Goal: Contribute content

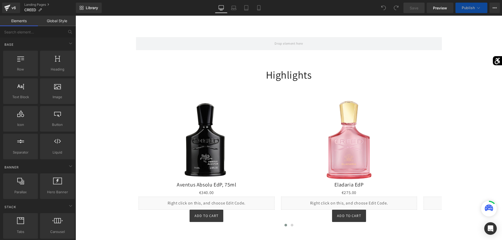
scroll to position [320, 0]
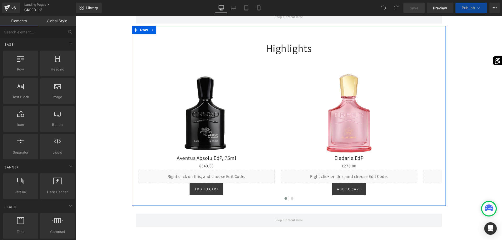
select select "50ml"
click at [292, 197] on span at bounding box center [292, 198] width 3 height 3
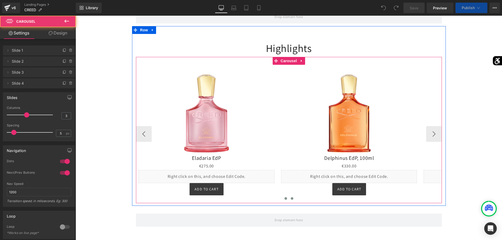
click at [286, 197] on span at bounding box center [285, 198] width 3 height 3
select select "50ml"
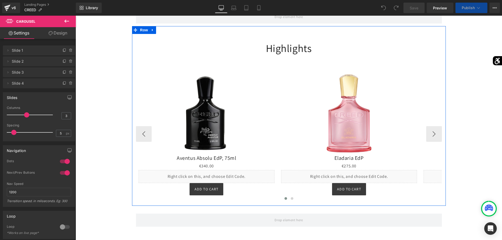
select select "50ml"
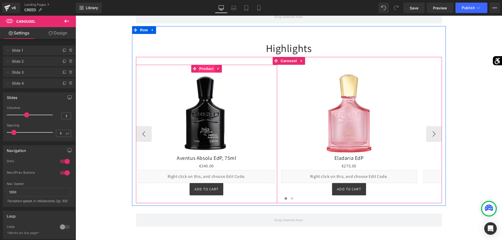
click at [202, 65] on span "Product" at bounding box center [206, 69] width 17 height 8
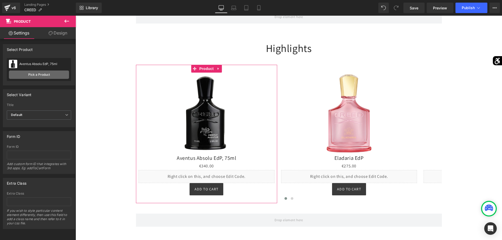
click at [32, 71] on link "Pick a Product" at bounding box center [39, 75] width 60 height 8
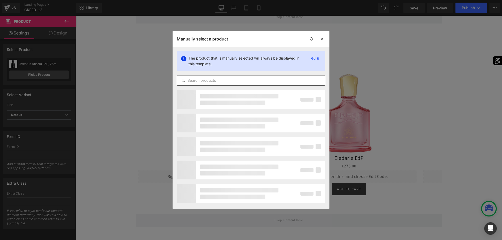
click at [217, 80] on input "text" at bounding box center [251, 80] width 148 height 6
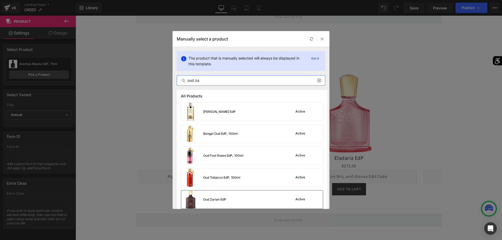
type input "oud za"
click at [213, 199] on div "Oud Zarian EdP" at bounding box center [214, 199] width 23 height 5
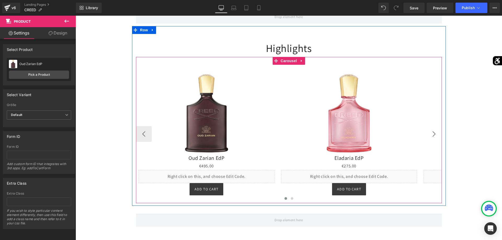
click at [433, 129] on button "›" at bounding box center [434, 134] width 16 height 16
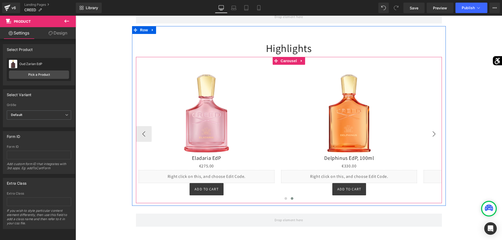
click at [432, 129] on button "›" at bounding box center [434, 134] width 16 height 16
click at [435, 127] on button "›" at bounding box center [434, 134] width 16 height 16
click at [434, 131] on button "›" at bounding box center [434, 134] width 16 height 16
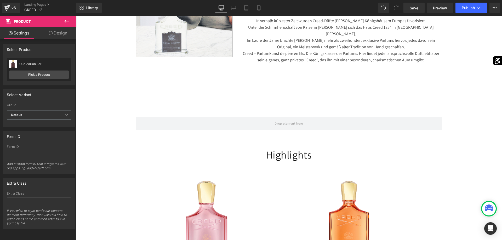
scroll to position [133, 0]
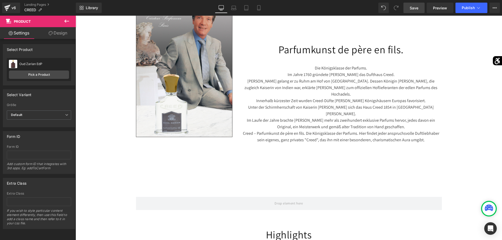
click at [414, 4] on link "Save" at bounding box center [413, 8] width 21 height 10
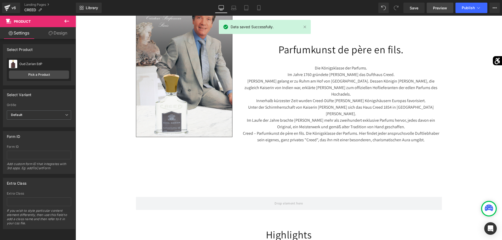
click at [437, 7] on span "Preview" at bounding box center [440, 7] width 14 height 5
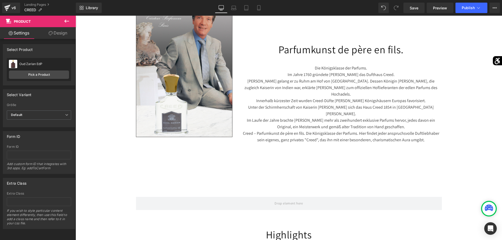
scroll to position [0, 0]
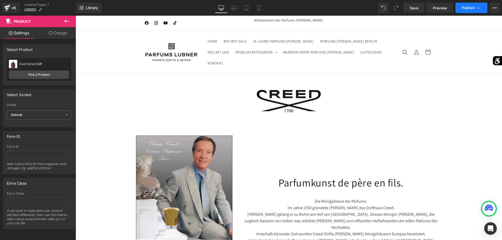
click at [476, 11] on button "Publish" at bounding box center [471, 8] width 32 height 10
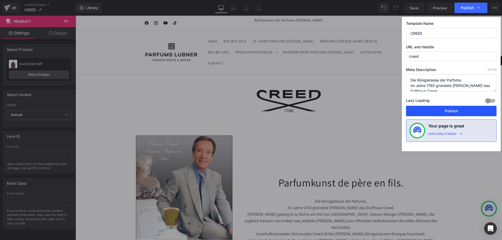
click at [449, 111] on button "Publish" at bounding box center [451, 111] width 90 height 10
